Goal: Information Seeking & Learning: Learn about a topic

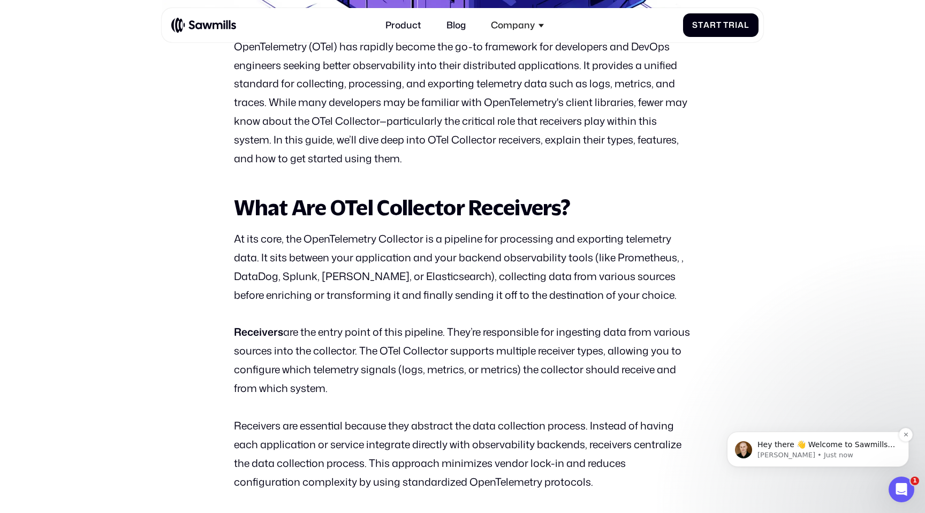
click at [804, 450] on p "[PERSON_NAME] • Just now" at bounding box center [827, 455] width 138 height 10
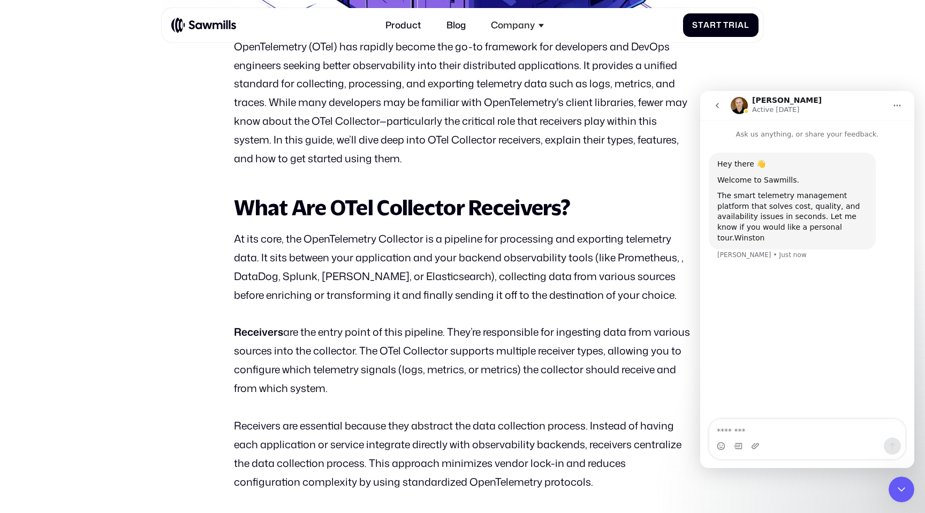
click at [720, 102] on icon "go back" at bounding box center [717, 105] width 9 height 9
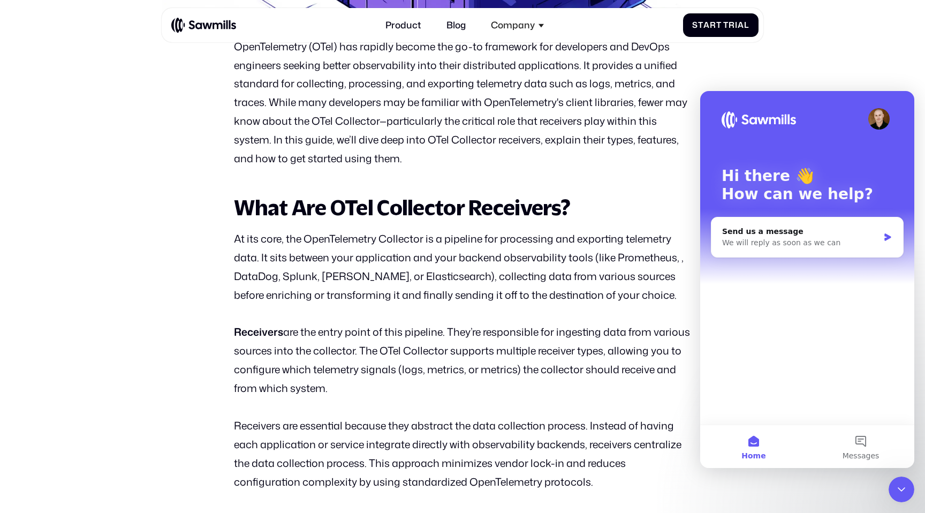
click at [654, 300] on p "At its core, the OpenTelemetry Collector is a pipeline for processing and expor…" at bounding box center [462, 267] width 457 height 75
click at [905, 492] on icon "Close Intercom Messenger" at bounding box center [901, 489] width 13 height 13
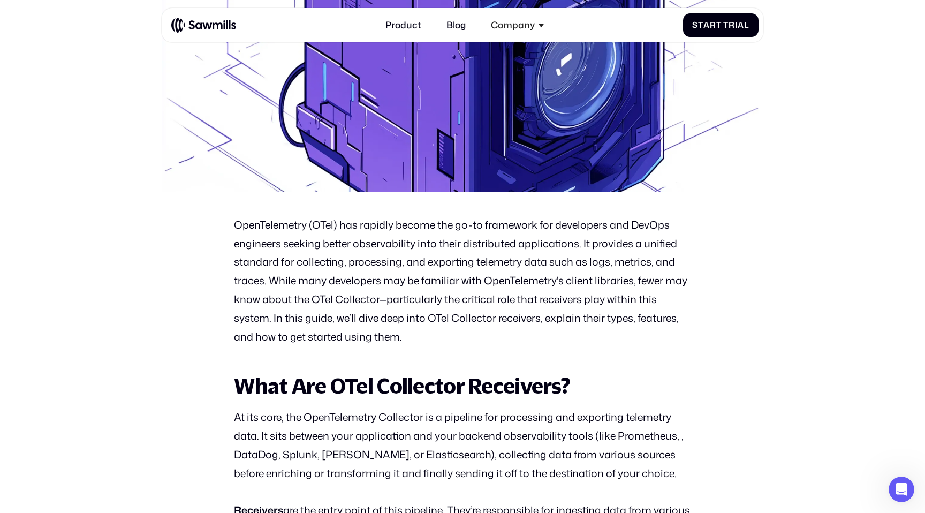
scroll to position [471, 0]
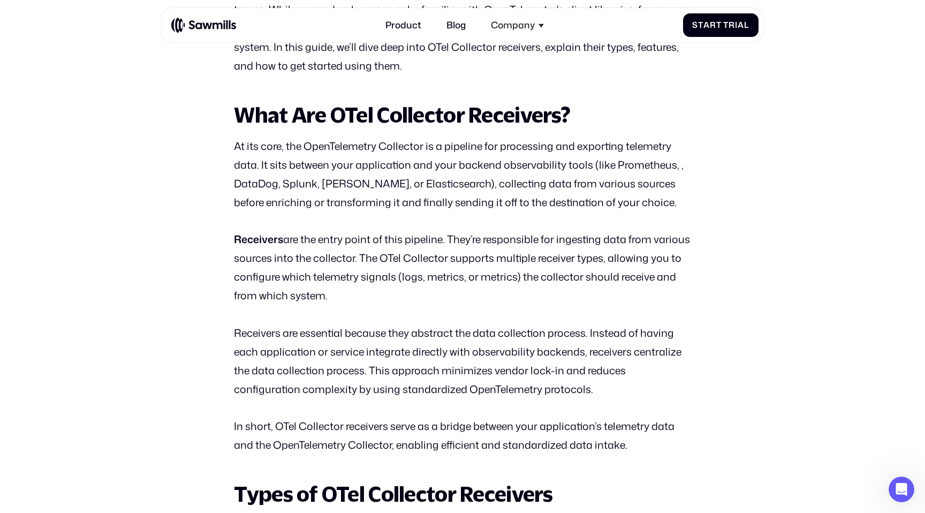
scroll to position [664, 0]
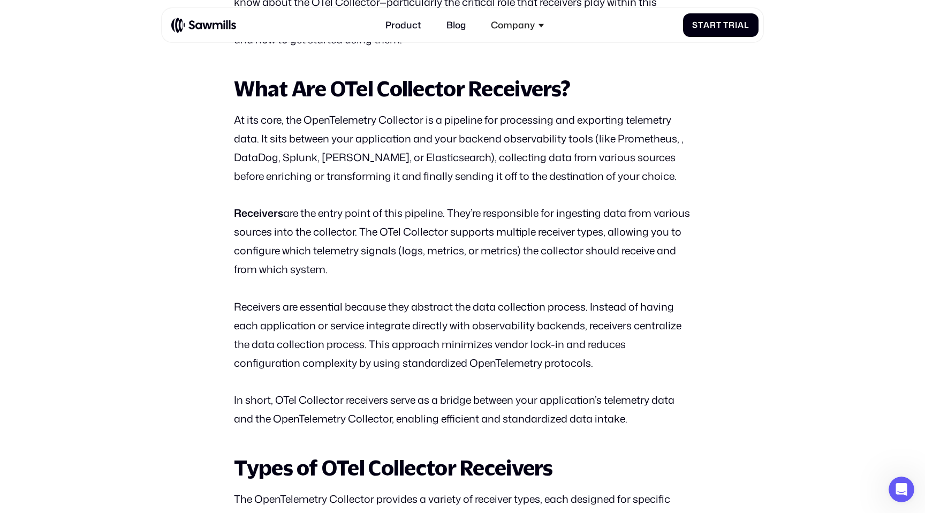
click at [638, 125] on p "At its core, the OpenTelemetry Collector is a pipeline for processing and expor…" at bounding box center [462, 148] width 457 height 75
copy p "telemetry"
click at [581, 217] on p "Receivers are the entry point of this pipeline. They’re responsible for ingesti…" at bounding box center [462, 241] width 457 height 75
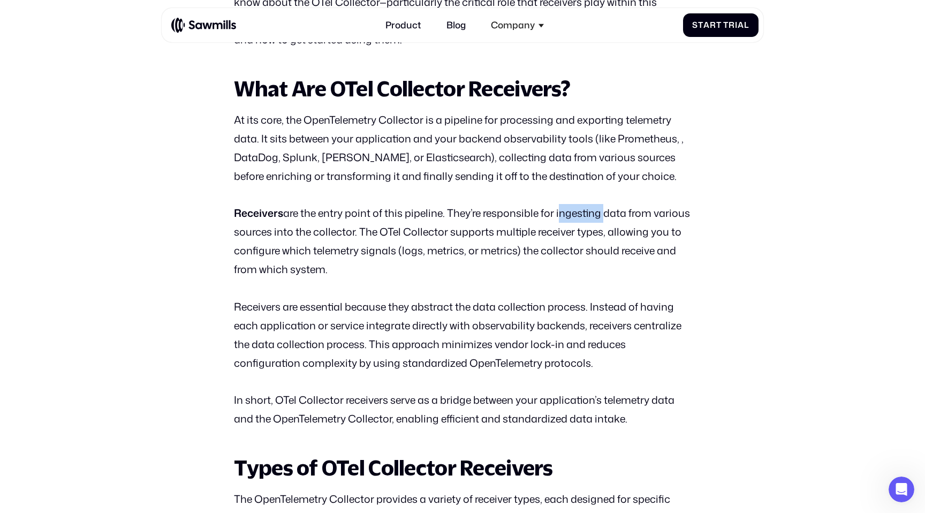
copy p "ingesting"
click at [510, 230] on p "Receivers are the entry point of this pipeline. They’re responsible for ingesti…" at bounding box center [462, 241] width 457 height 75
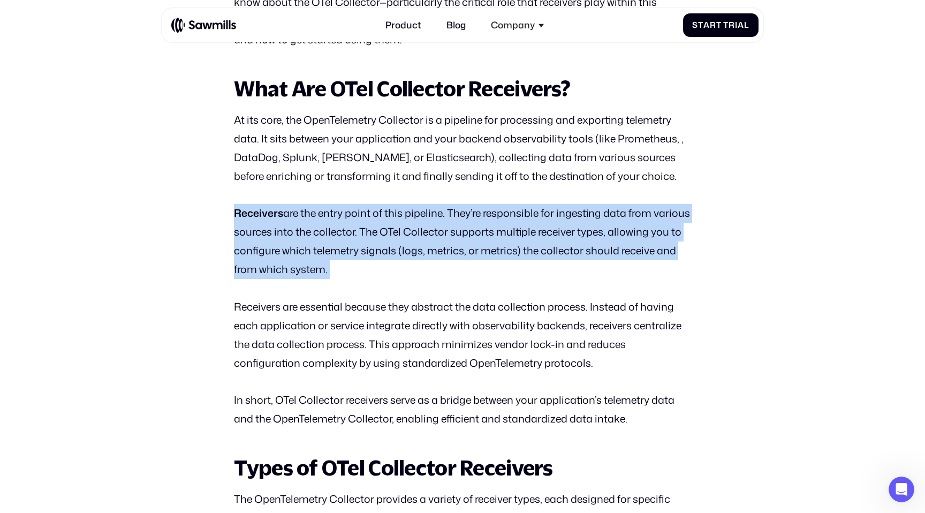
click at [510, 230] on p "Receivers are the entry point of this pipeline. They’re responsible for ingesti…" at bounding box center [462, 241] width 457 height 75
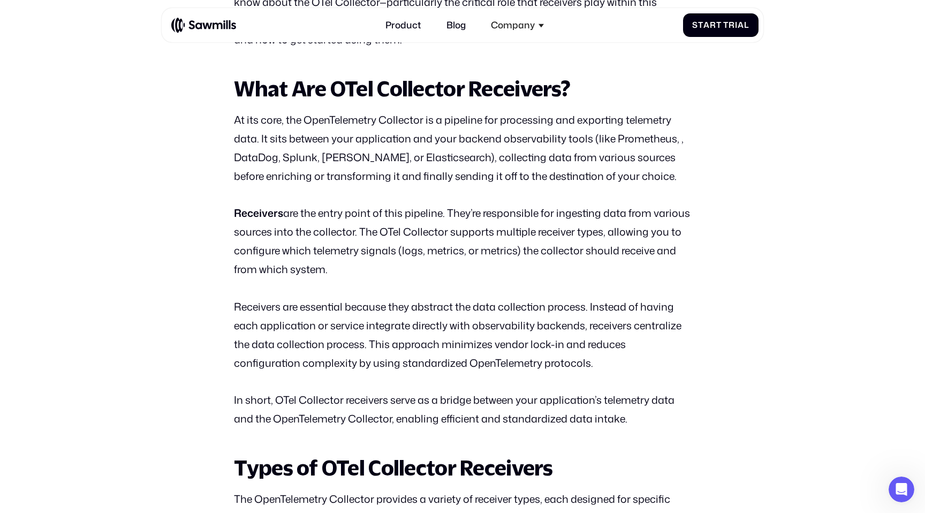
click at [554, 231] on p "Receivers are the entry point of this pipeline. They’re responsible for ingesti…" at bounding box center [462, 241] width 457 height 75
click at [435, 306] on p "Receivers are essential because they abstract the data collection process. Inst…" at bounding box center [462, 335] width 457 height 75
click at [321, 309] on p "Receivers are essential because they abstract the data collection process. Inst…" at bounding box center [462, 335] width 457 height 75
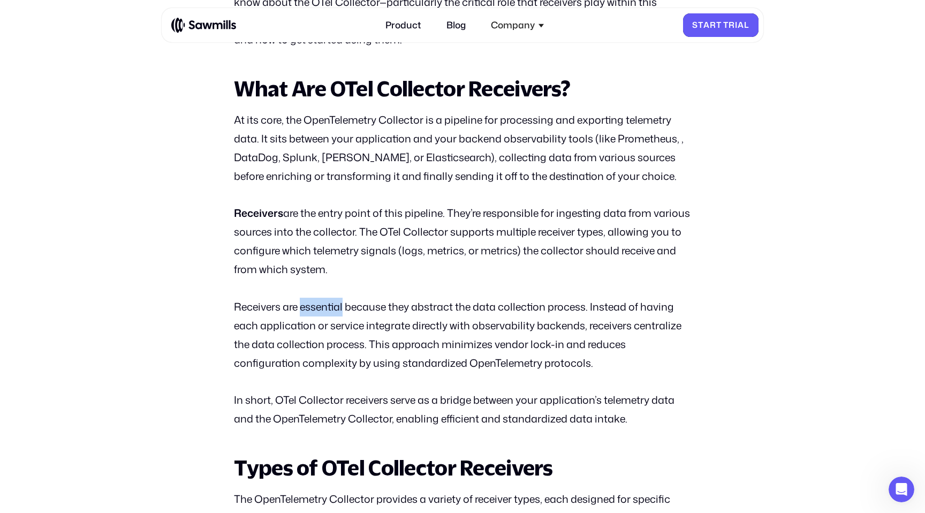
copy p "essential"
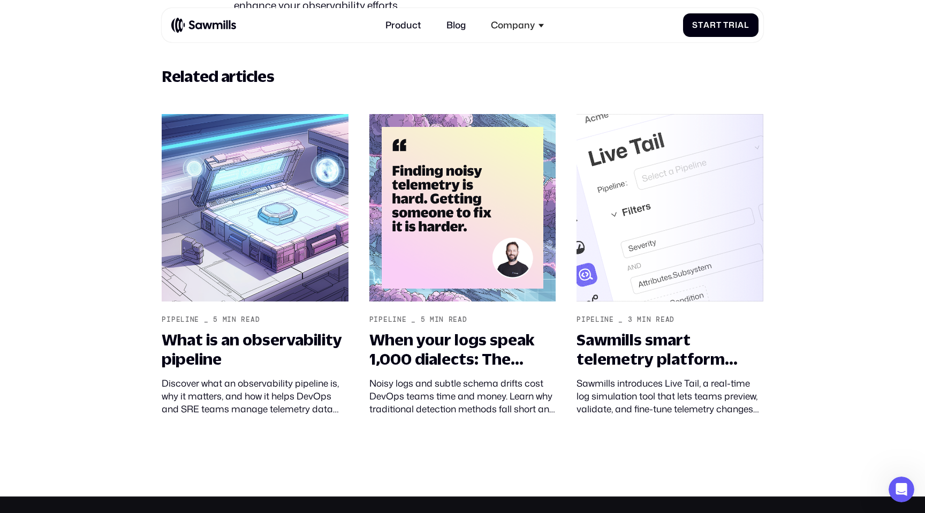
scroll to position [4963, 0]
